Goal: Transaction & Acquisition: Download file/media

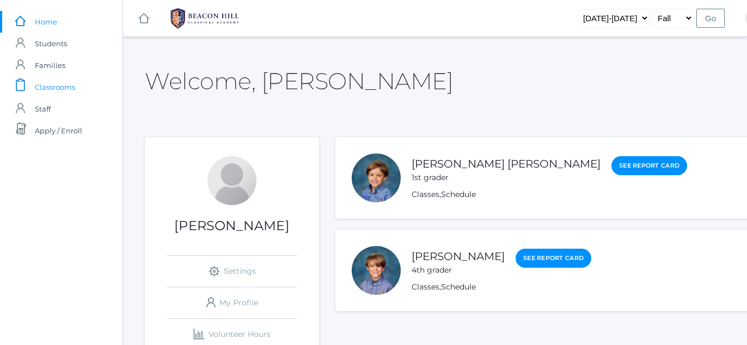
click at [60, 84] on span "Classrooms" at bounding box center [55, 87] width 40 height 22
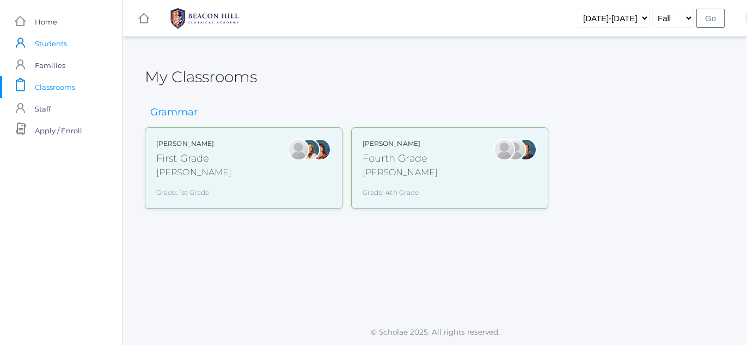
click at [60, 45] on span "Students" at bounding box center [51, 44] width 32 height 22
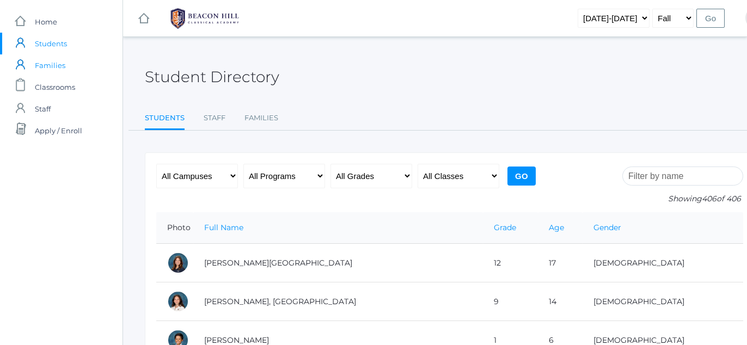
click at [49, 59] on span "Families" at bounding box center [50, 65] width 30 height 22
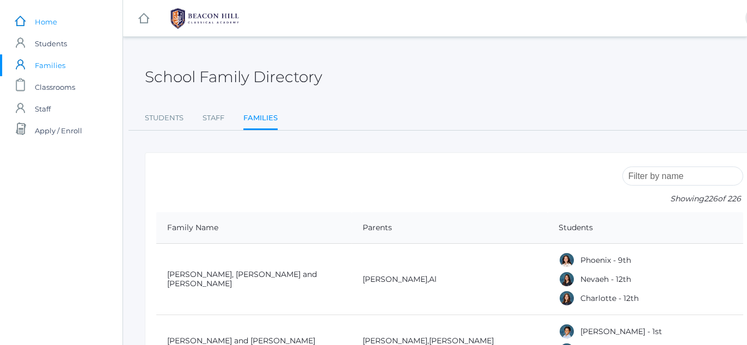
click at [45, 19] on span "Home" at bounding box center [46, 22] width 22 height 22
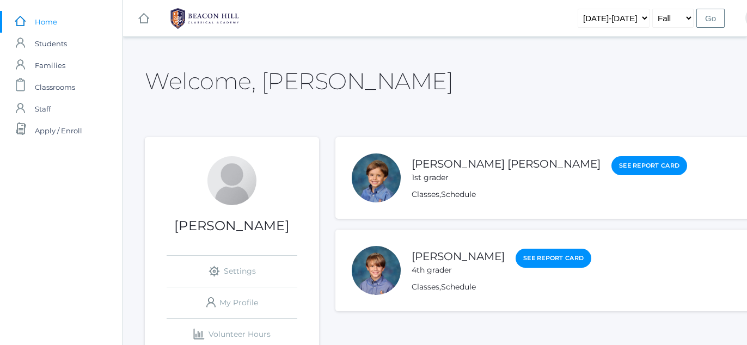
click at [378, 181] on div at bounding box center [376, 177] width 49 height 49
click at [458, 197] on link "Schedule" at bounding box center [458, 194] width 35 height 10
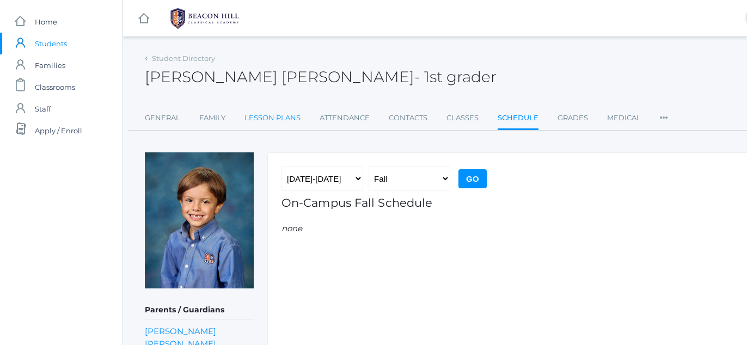
click at [263, 122] on link "Lesson Plans" at bounding box center [272, 118] width 56 height 22
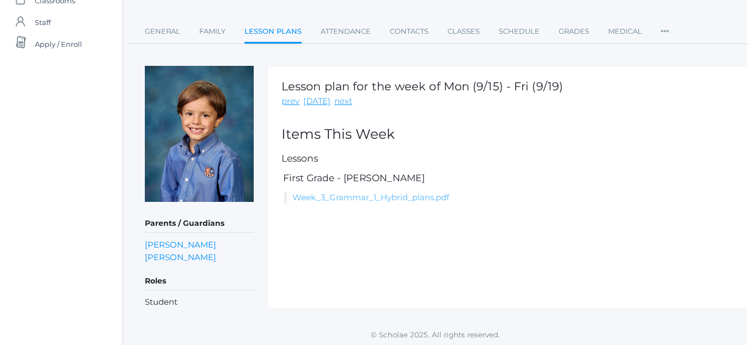
scroll to position [89, 0]
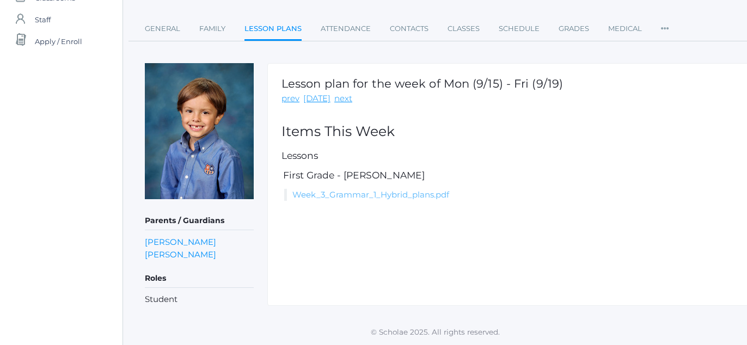
click at [361, 192] on link "Week_3_Grammar_1_Hybrid_plans.pdf" at bounding box center [370, 194] width 157 height 10
click at [279, 28] on link "Lesson Plans" at bounding box center [272, 29] width 57 height 23
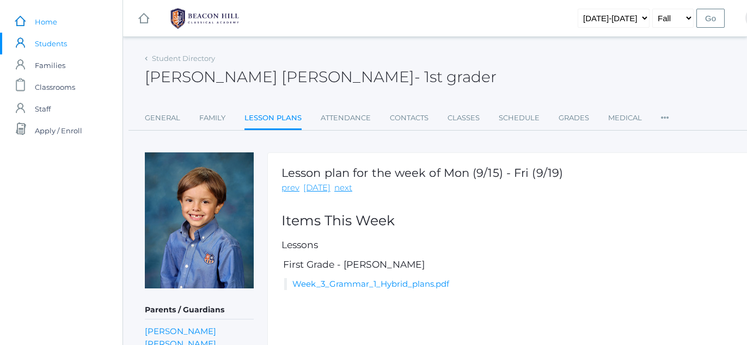
click at [52, 26] on span "Home" at bounding box center [46, 22] width 22 height 22
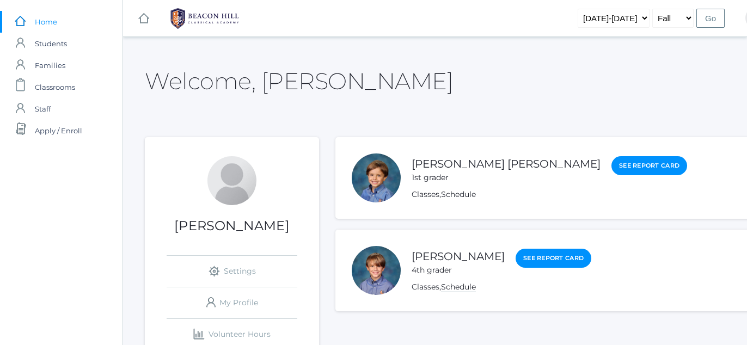
click at [455, 285] on link "Schedule" at bounding box center [458, 287] width 35 height 10
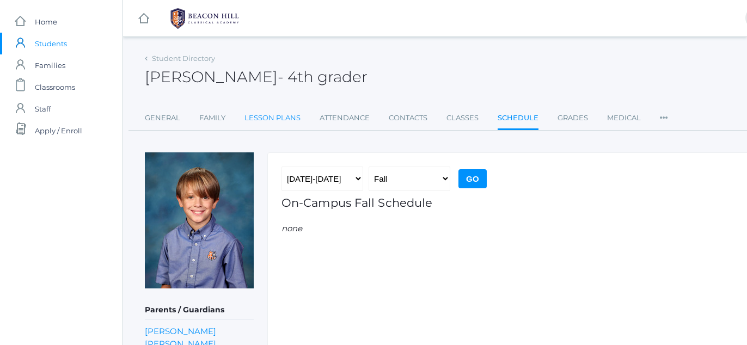
click at [276, 121] on link "Lesson Plans" at bounding box center [272, 118] width 56 height 22
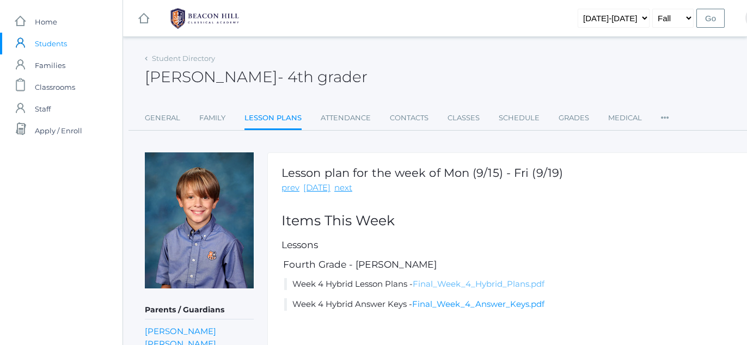
click at [436, 286] on link "Final_Week_4_Hybrid_Plans.pdf" at bounding box center [478, 284] width 132 height 10
